Goal: Information Seeking & Learning: Learn about a topic

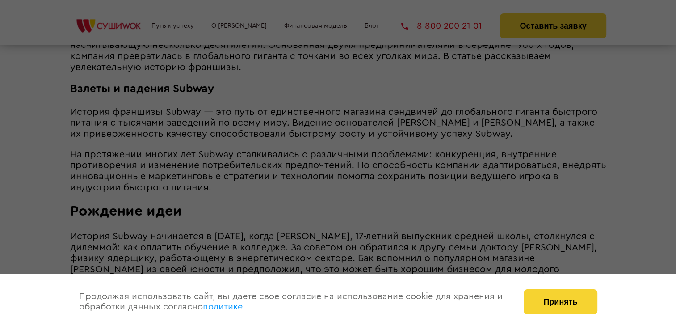
scroll to position [571, 0]
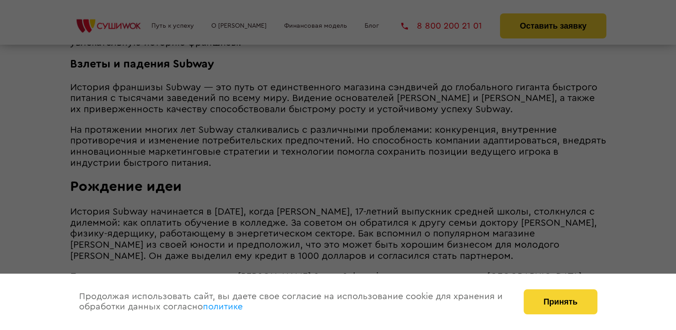
drag, startPoint x: 332, startPoint y: 130, endPoint x: 404, endPoint y: 182, distance: 88.6
click at [404, 182] on div at bounding box center [338, 165] width 676 height 330
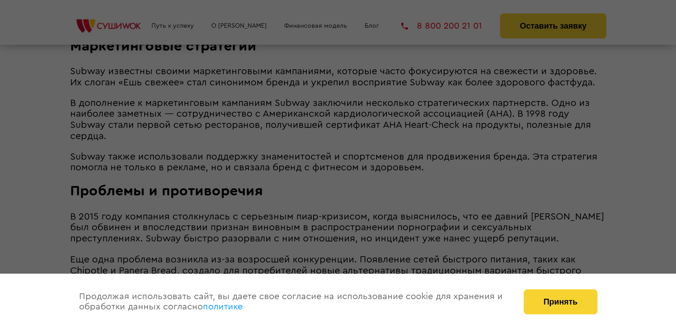
scroll to position [1431, 0]
drag, startPoint x: 564, startPoint y: 315, endPoint x: 545, endPoint y: 299, distance: 24.5
click at [545, 299] on div "Принять" at bounding box center [560, 301] width 91 height 56
click at [545, 299] on button "Принять" at bounding box center [560, 301] width 73 height 25
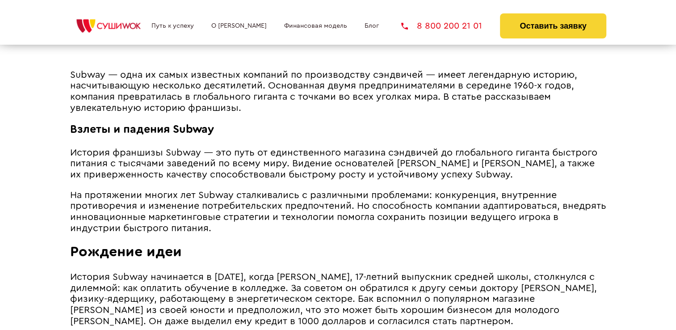
scroll to position [515, 0]
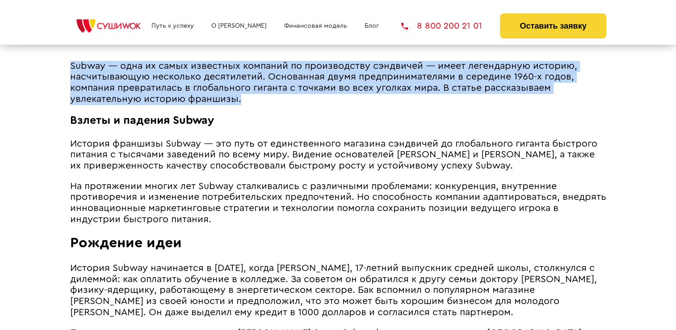
drag, startPoint x: 267, startPoint y: 98, endPoint x: 63, endPoint y: 73, distance: 205.8
copy section "БЛОГ о франчайзинге и франшизах < Назад Взлеты и падения Subway [DATE] 08:00 Su…"
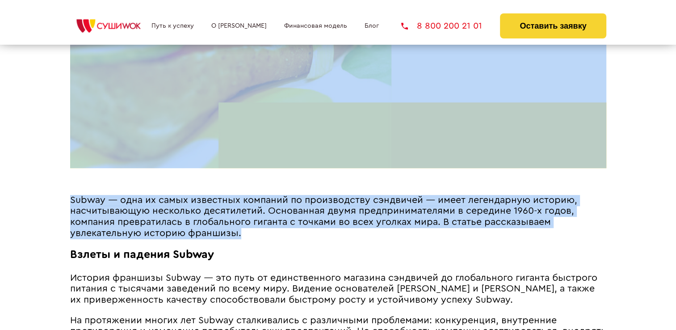
scroll to position [381, 0]
click at [241, 224] on span "Subway ― одна их самых известных компаний по производству сэндвичей ― имеет лег…" at bounding box center [323, 216] width 507 height 42
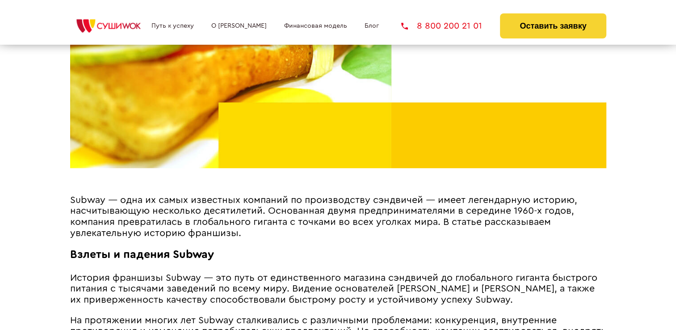
click at [238, 236] on span "Subway ― одна их самых известных компаний по производству сэндвичей ― имеет лег…" at bounding box center [323, 216] width 507 height 42
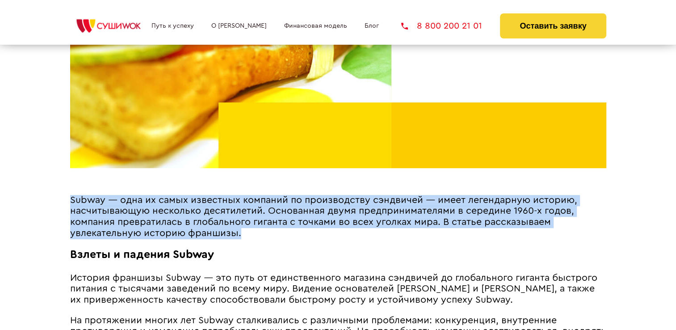
drag, startPoint x: 239, startPoint y: 236, endPoint x: 72, endPoint y: 202, distance: 170.7
click at [72, 202] on span "Subway ― одна их самых известных компаний по производству сэндвичей ― имеет лег…" at bounding box center [323, 216] width 507 height 42
copy span "Subway ― одна их самых известных компаний по производству сэндвичей ― имеет лег…"
